Goal: Find specific page/section: Find specific page/section

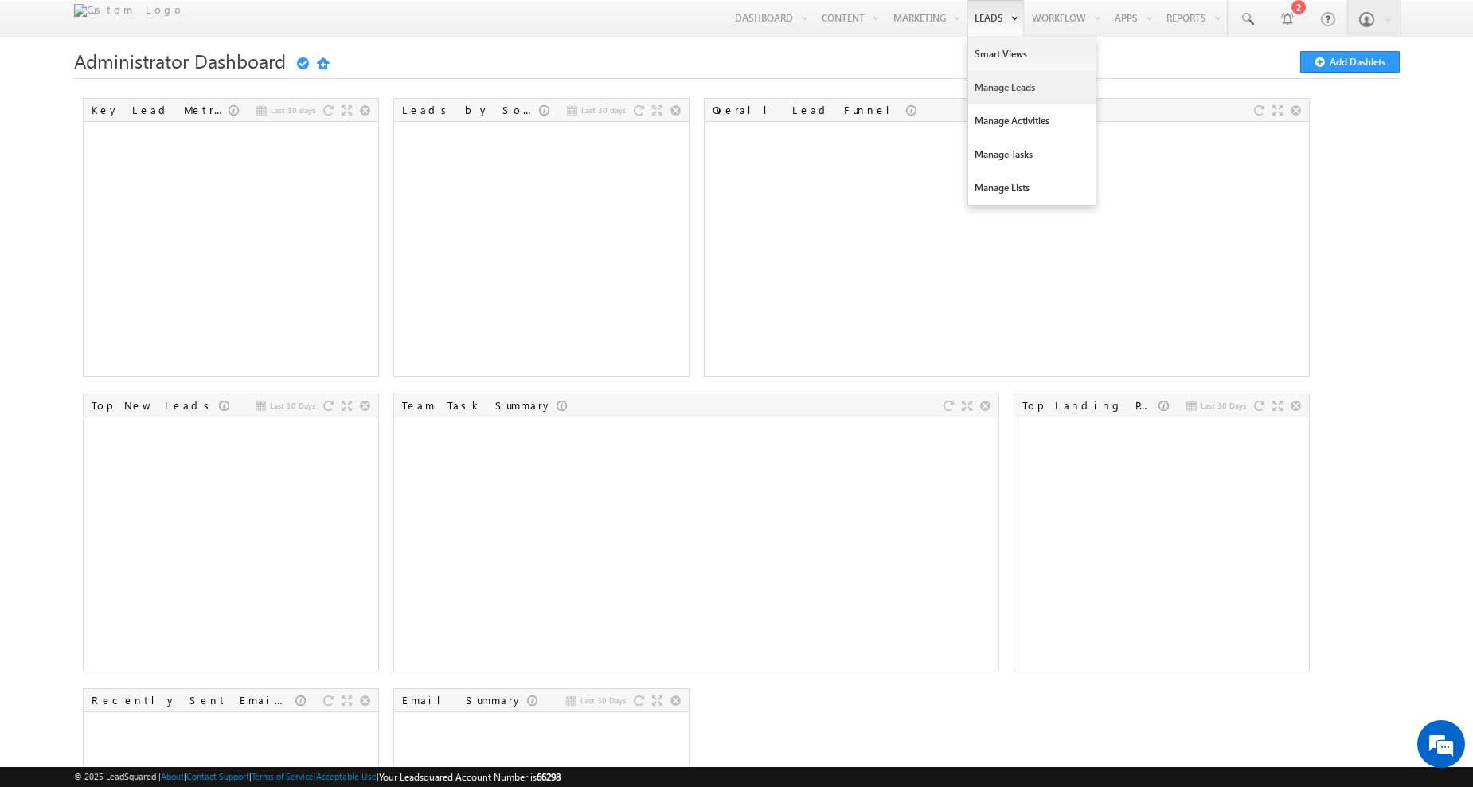
click at [978, 84] on link "Manage Leads" at bounding box center [1031, 87] width 127 height 33
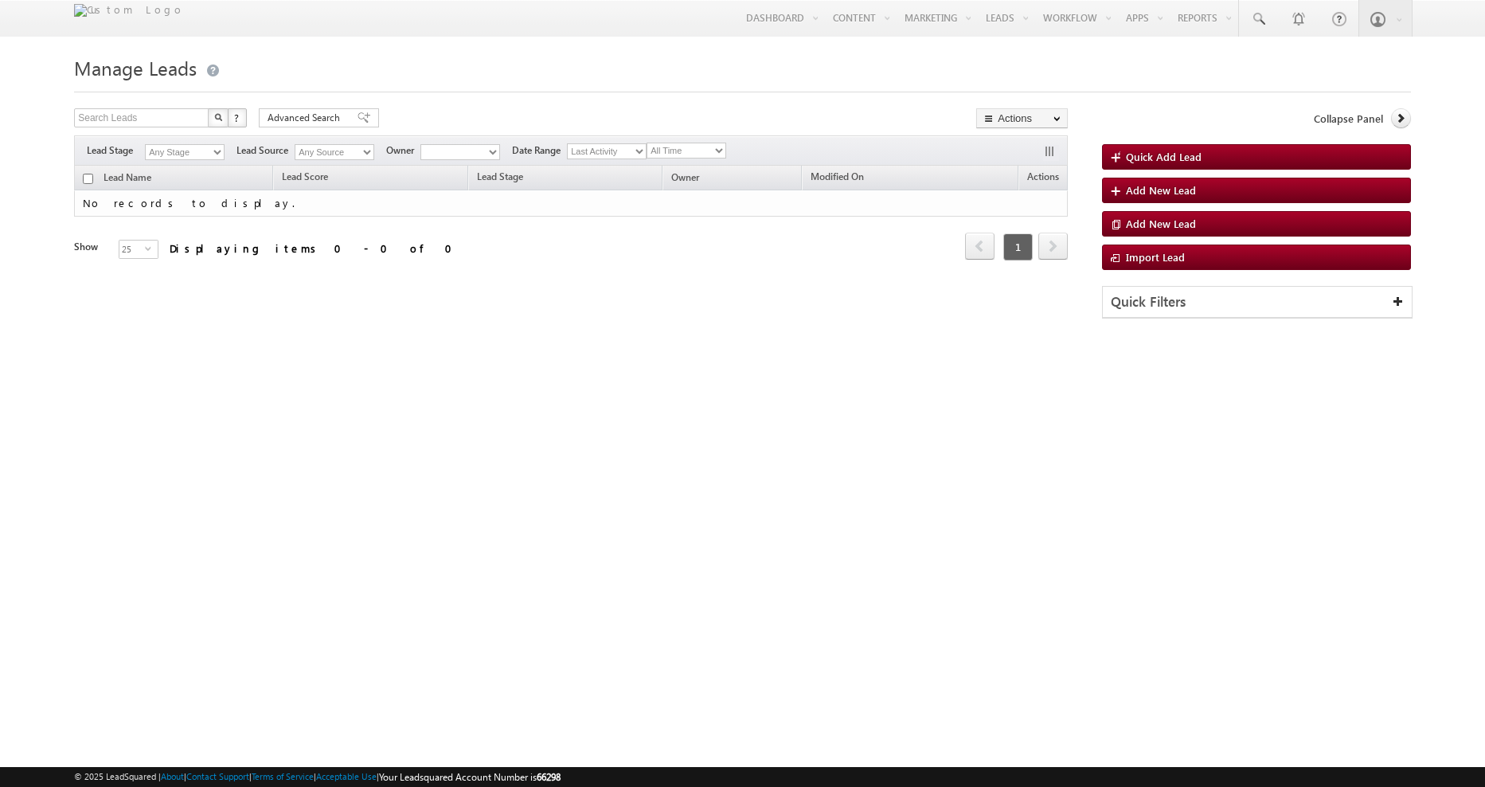
type input "athira"
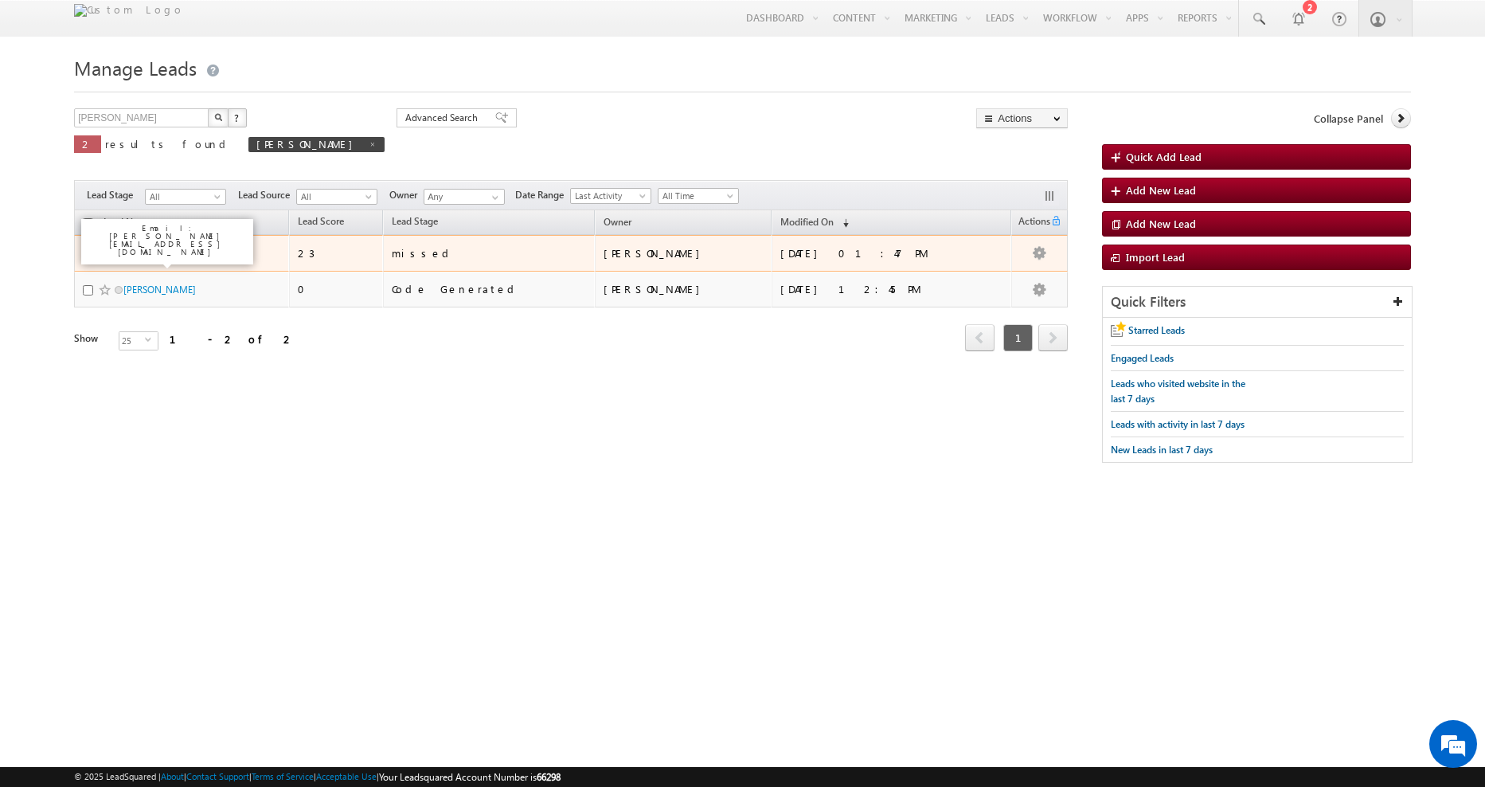
click at [130, 254] on link "[PERSON_NAME]" at bounding box center [159, 253] width 72 height 12
